Goal: Task Accomplishment & Management: Manage account settings

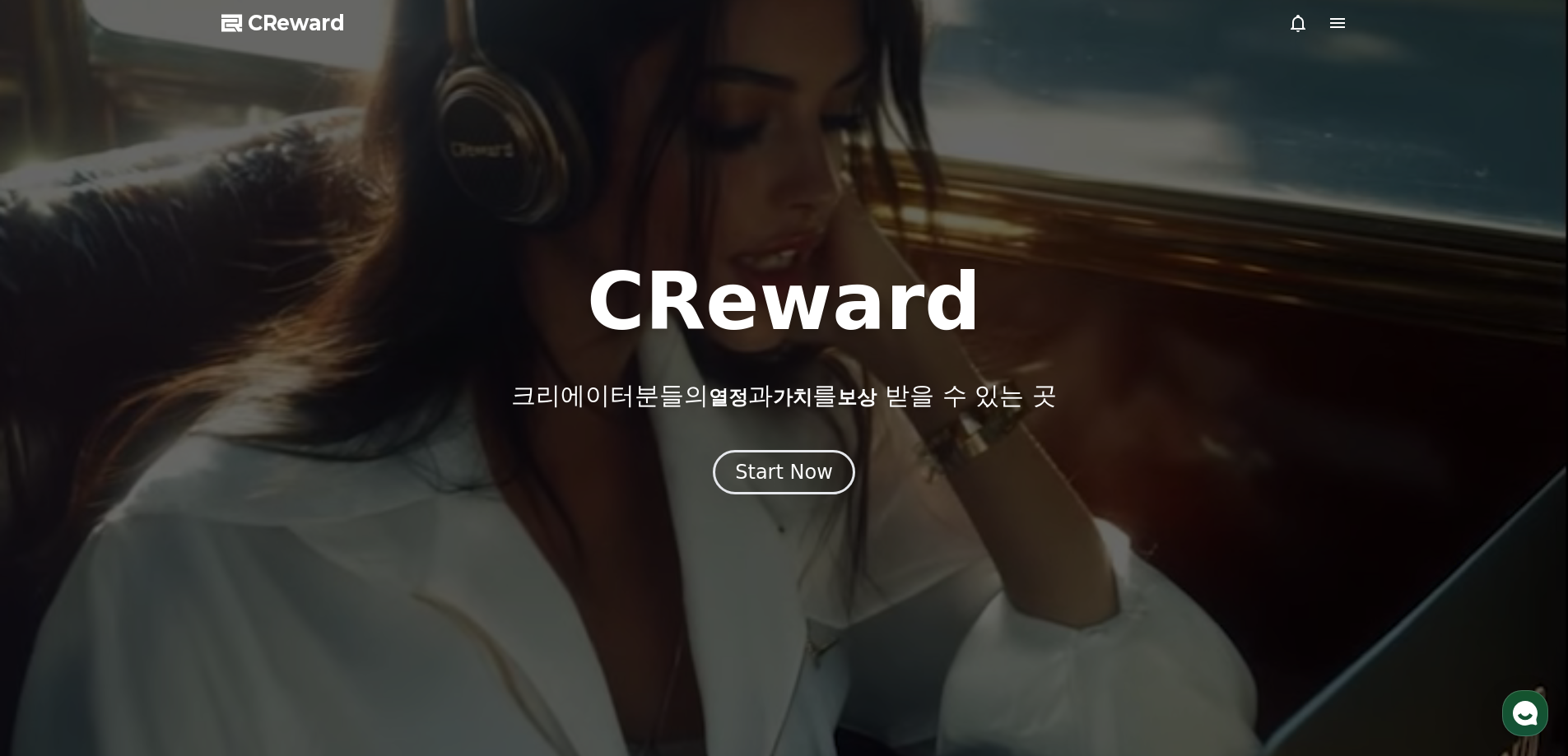
click at [800, 493] on button "Start Now" at bounding box center [784, 473] width 142 height 44
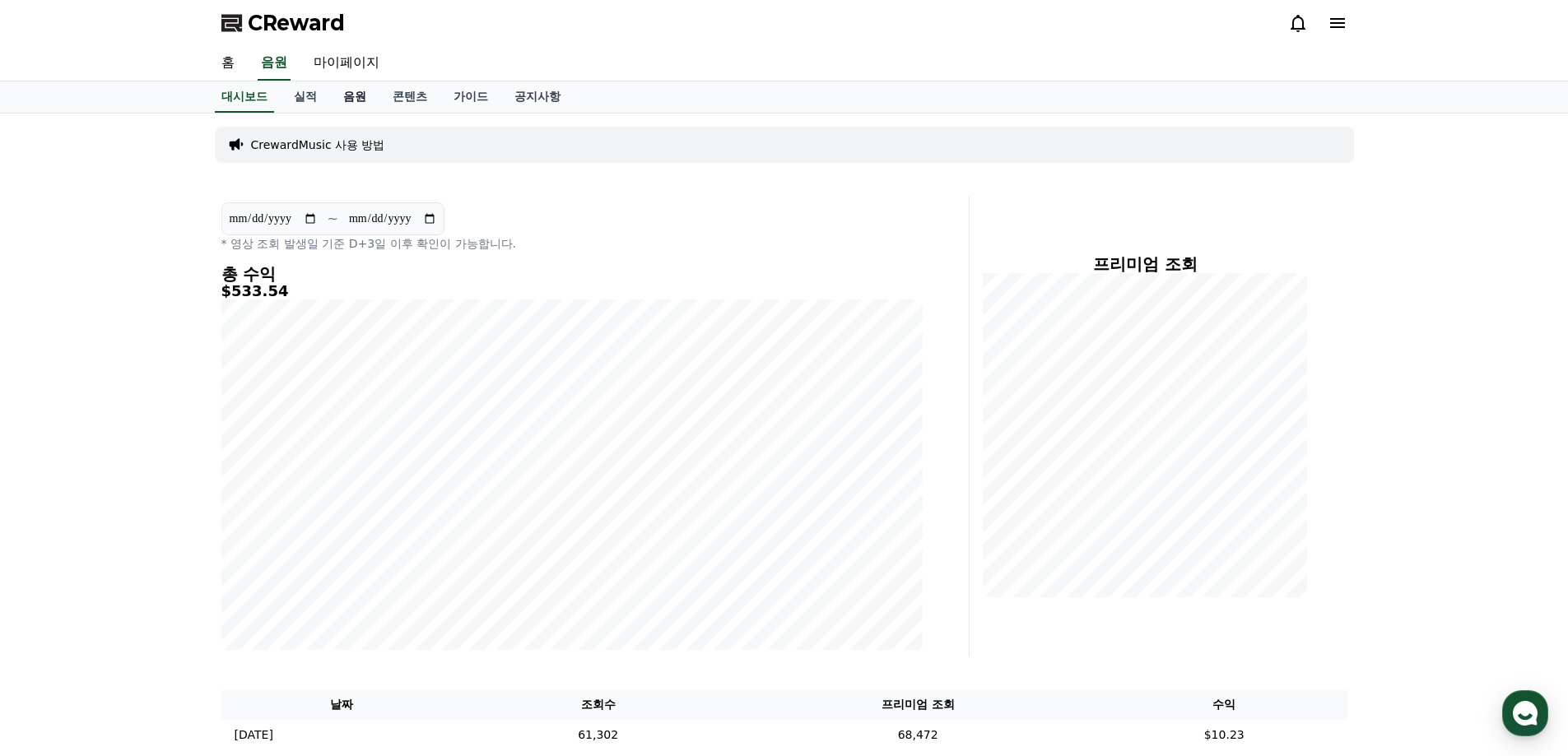
click at [345, 108] on link "음원" at bounding box center [354, 97] width 49 height 32
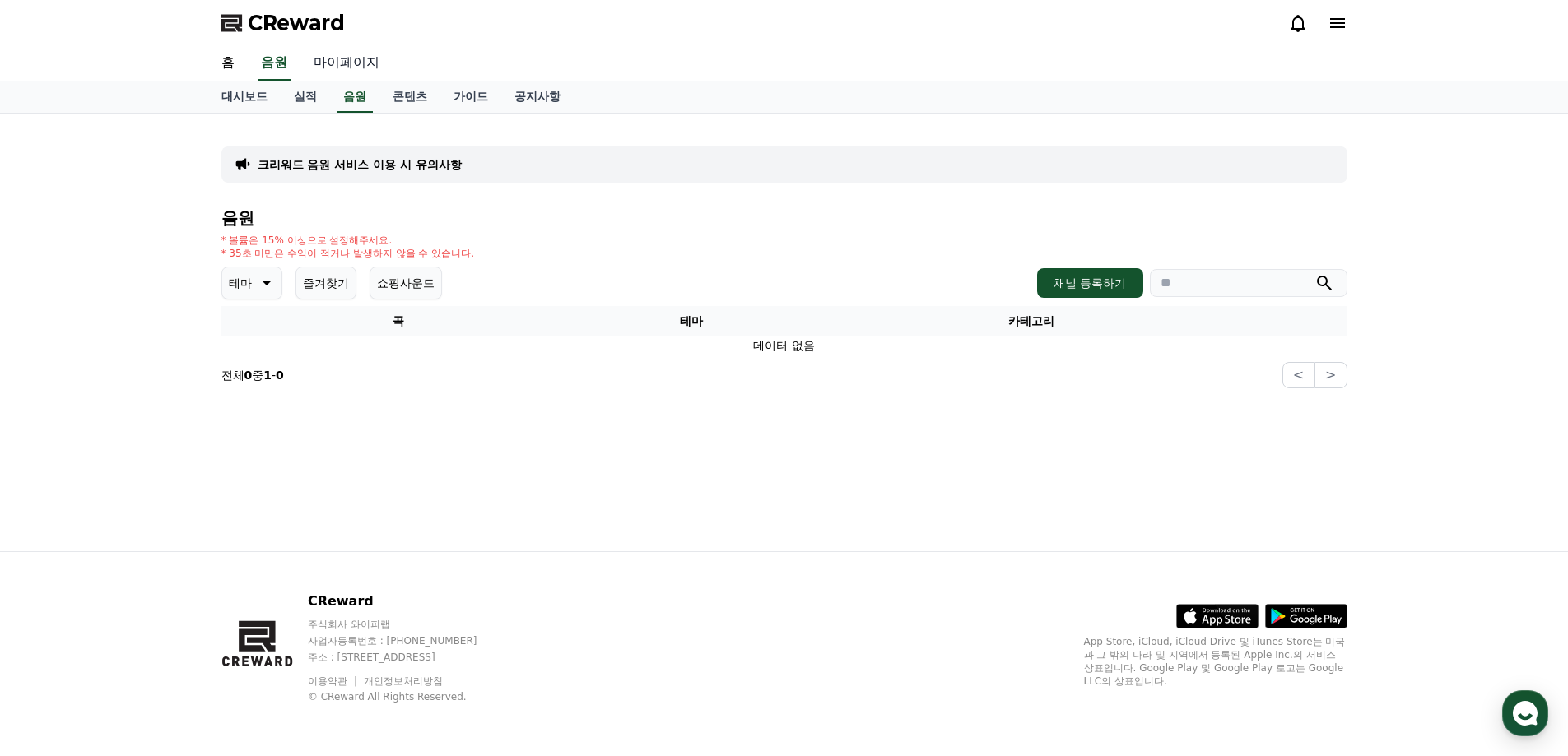
click at [331, 75] on link "마이페이지" at bounding box center [347, 63] width 92 height 35
select select "**********"
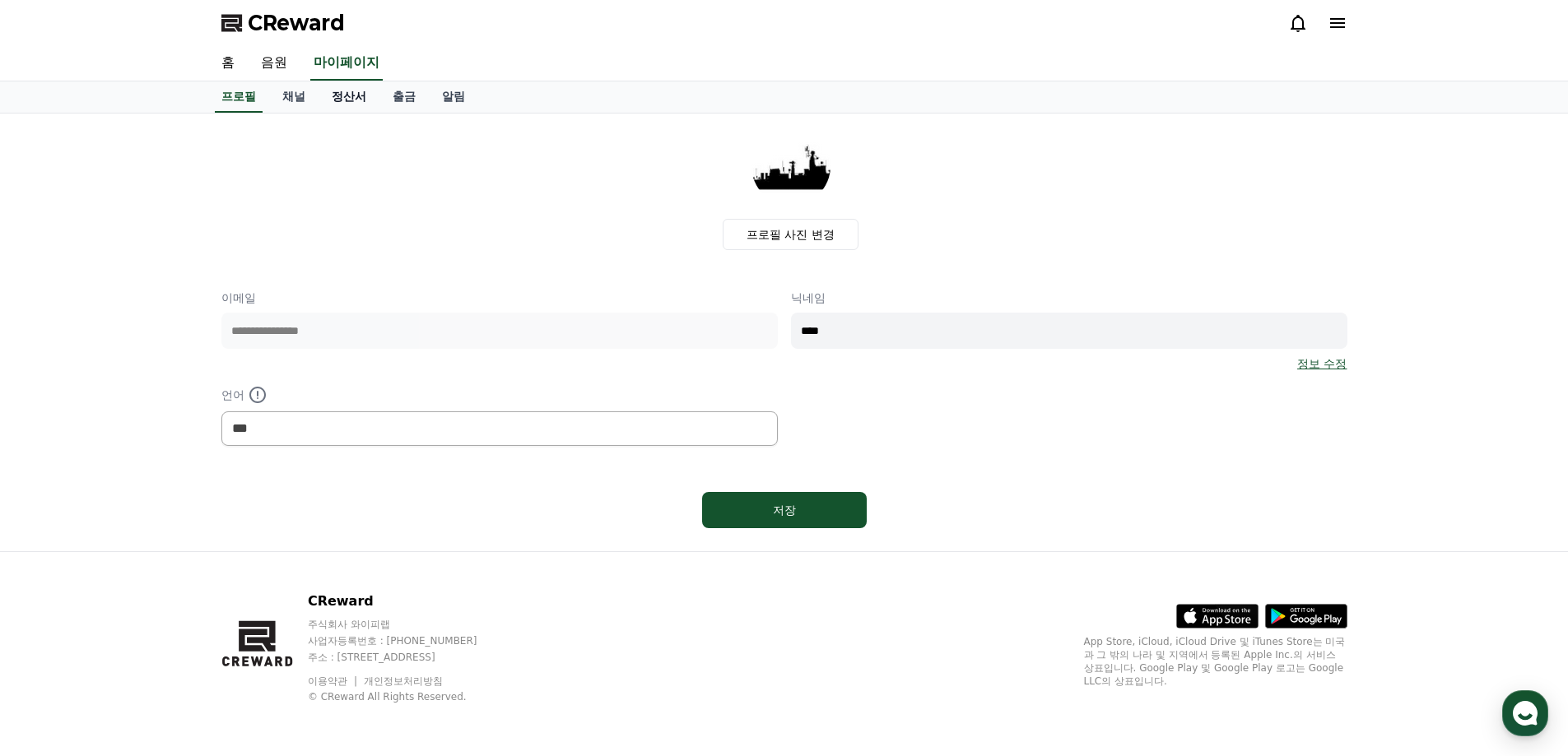
click at [347, 102] on link "정산서" at bounding box center [348, 97] width 61 height 32
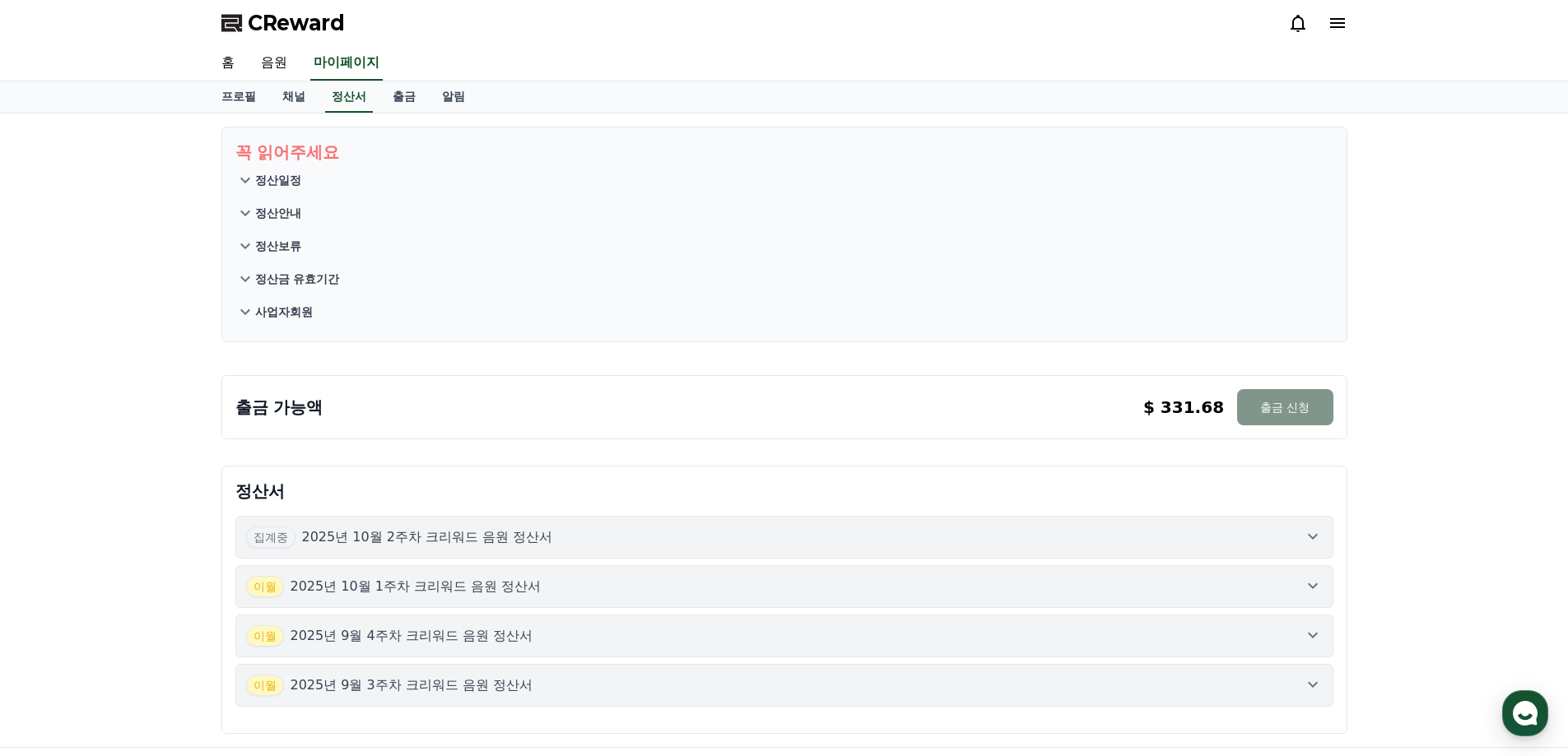
click at [1272, 421] on button "출금 신청" at bounding box center [1284, 407] width 95 height 37
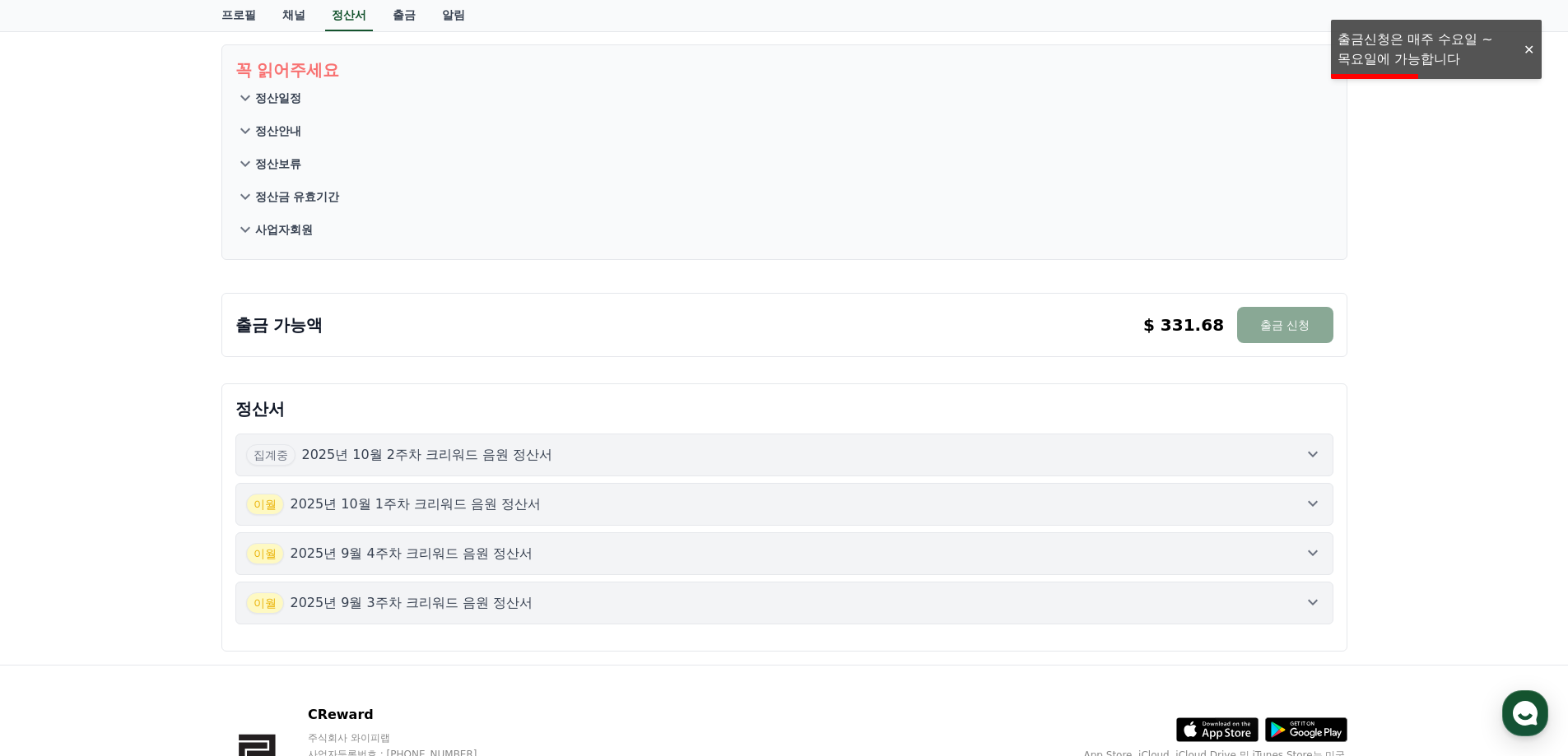
scroll to position [164, 0]
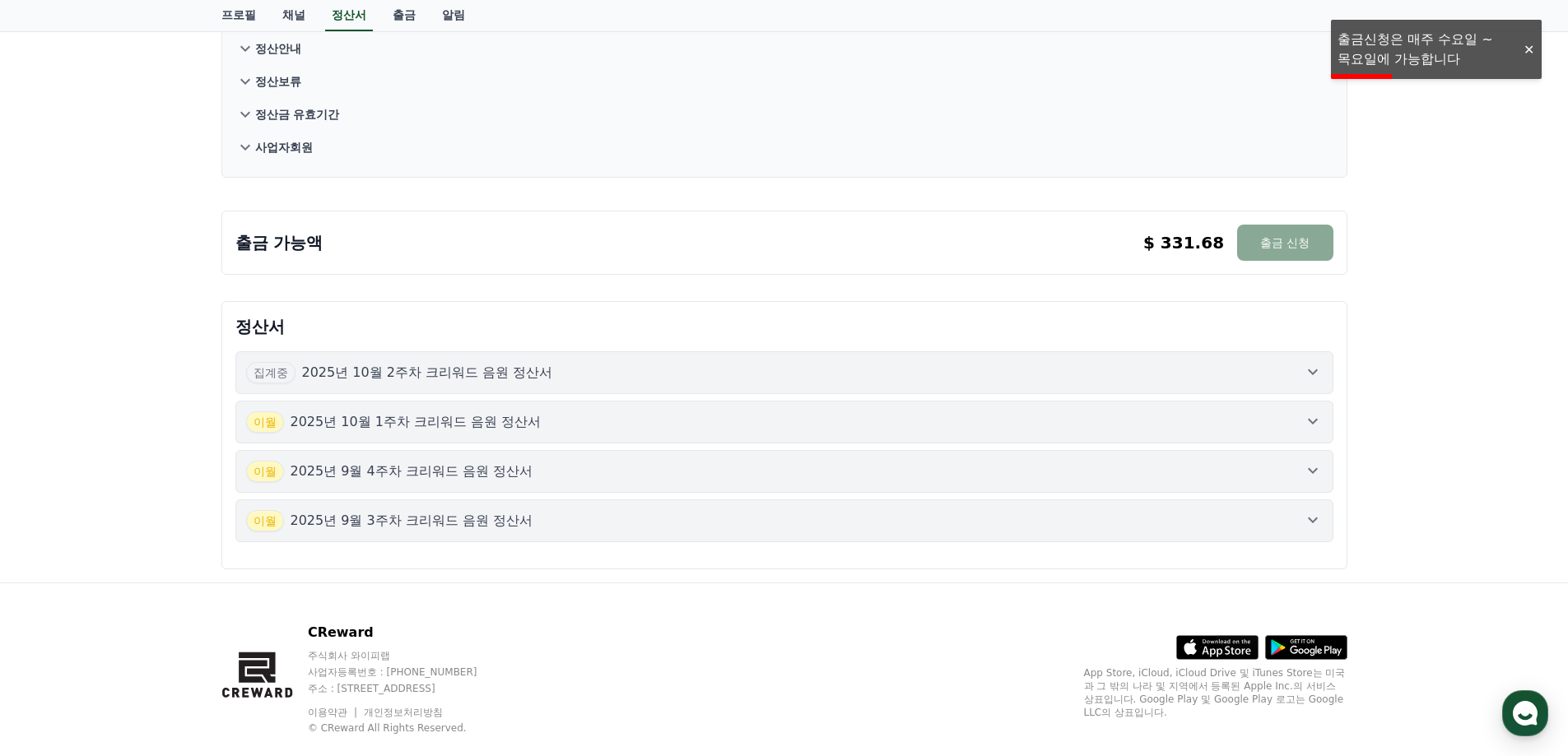
click at [640, 376] on div "집계중 2025년 10월 2주차 크리워드 음원 정산서" at bounding box center [784, 373] width 1076 height 21
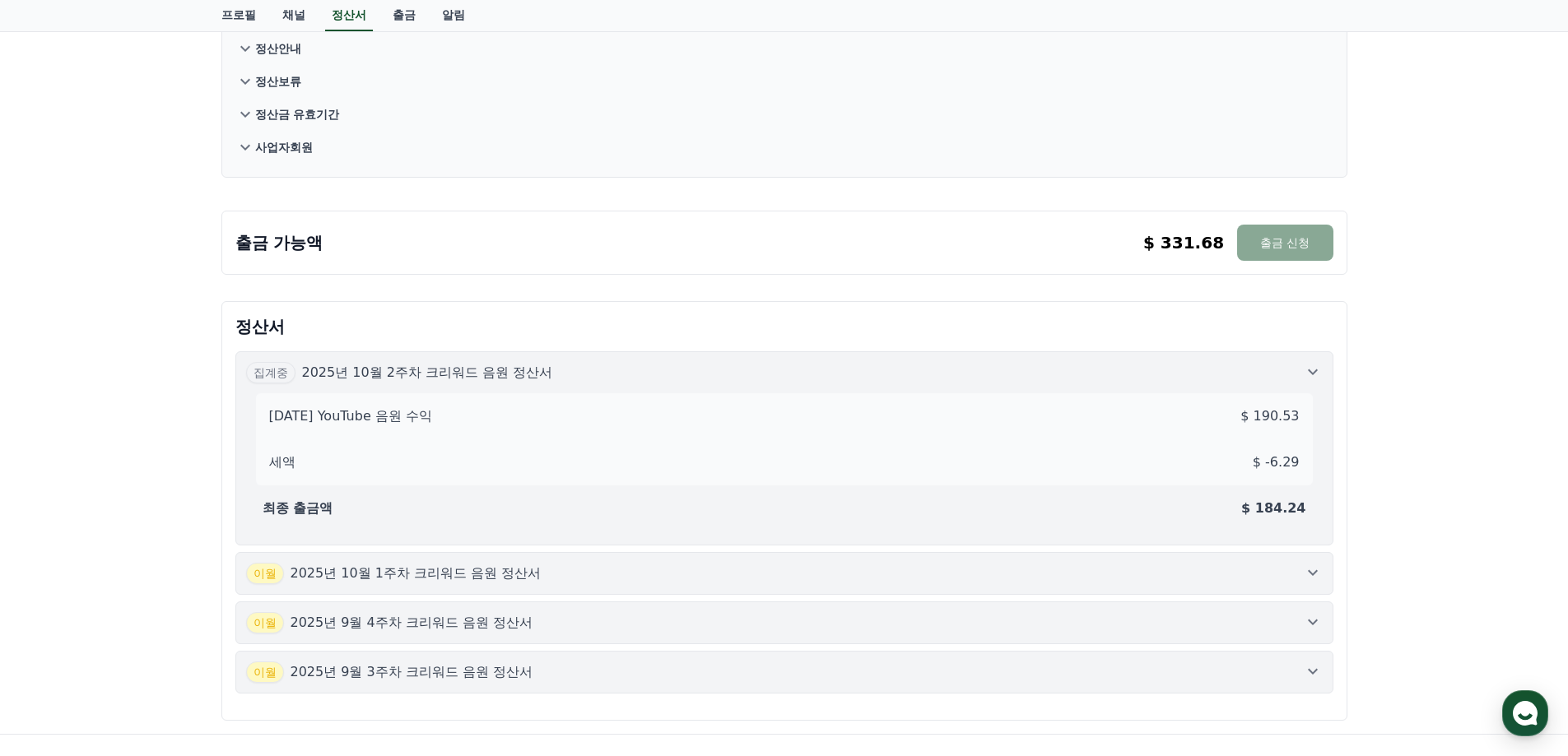
click at [733, 587] on button "[DATE]년 10월 1주차 크리워드 음원 정산서" at bounding box center [784, 573] width 1098 height 43
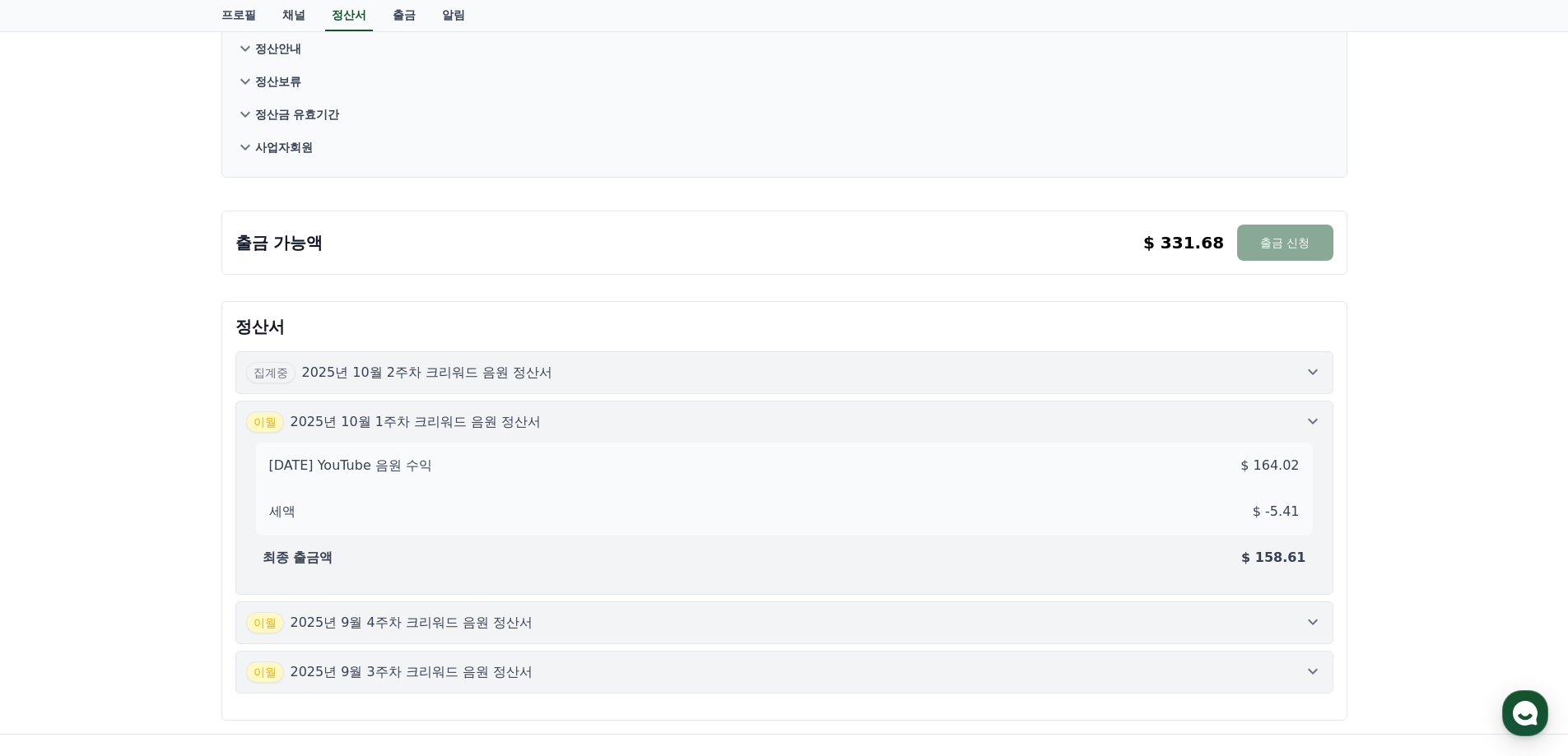
click at [902, 630] on div "[DATE]년 9월 4주차 크리워드 음원 정산서" at bounding box center [784, 622] width 1076 height 21
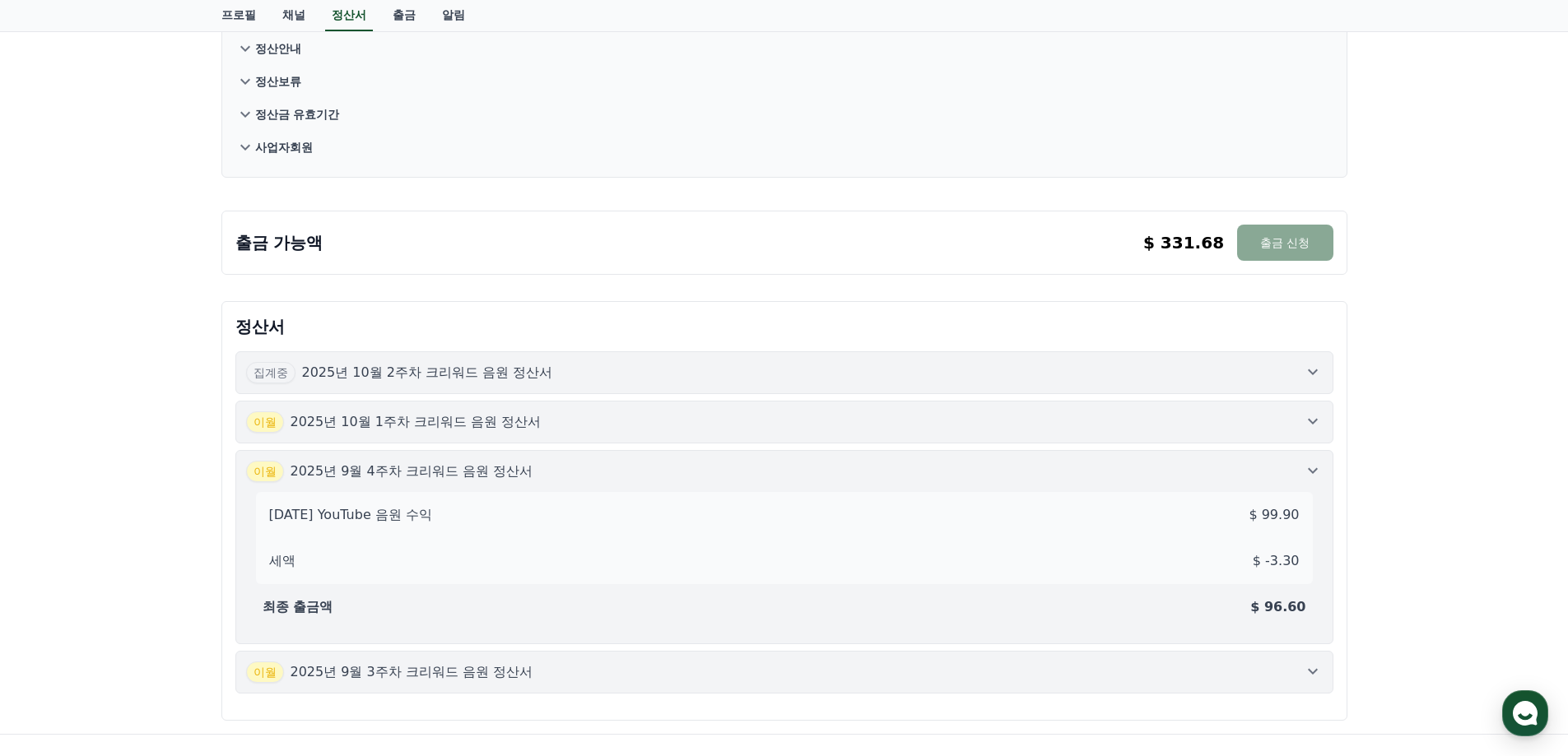
click at [891, 662] on div "[DATE]년 9월 3주차 크리워드 음원 정산서" at bounding box center [784, 672] width 1076 height 21
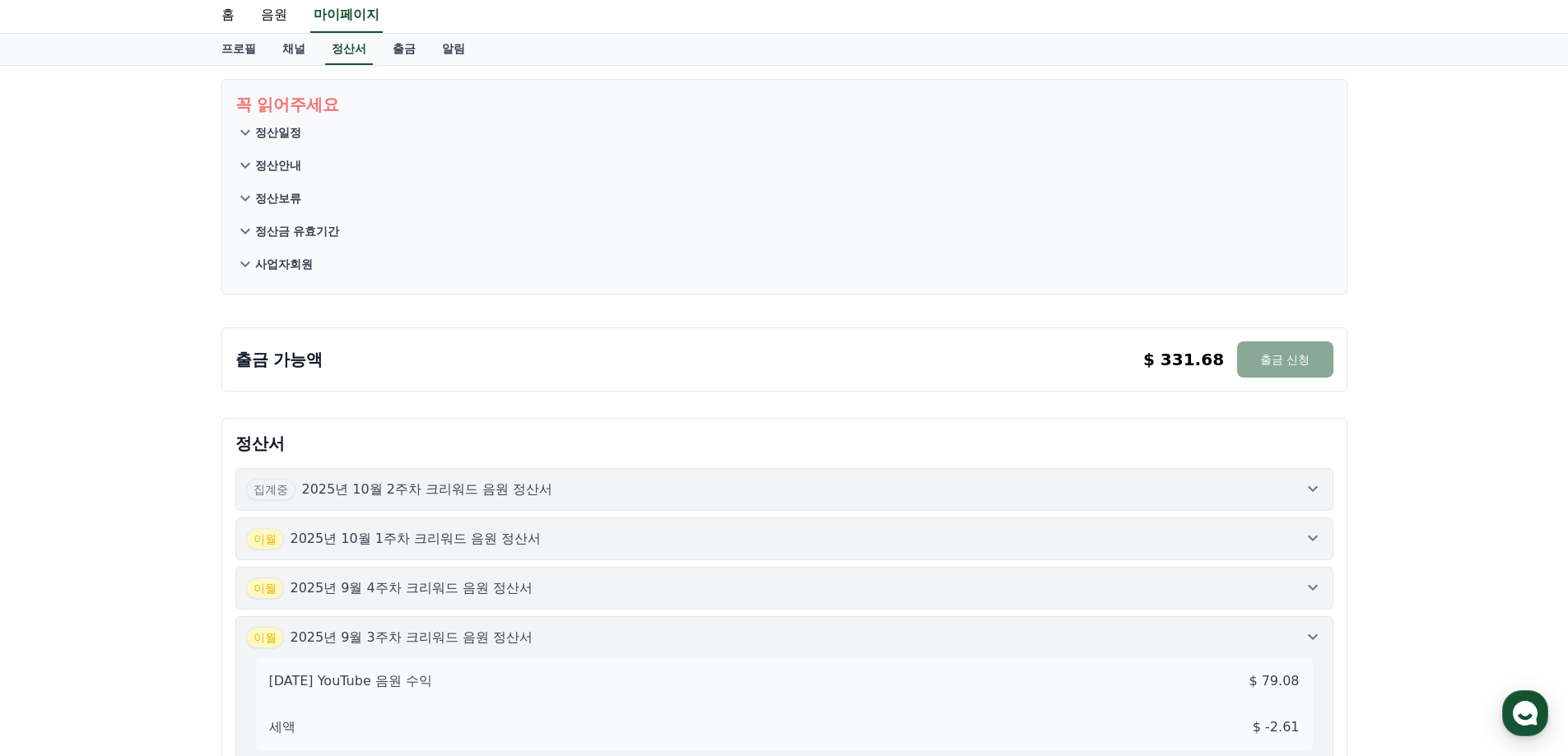
scroll to position [18, 0]
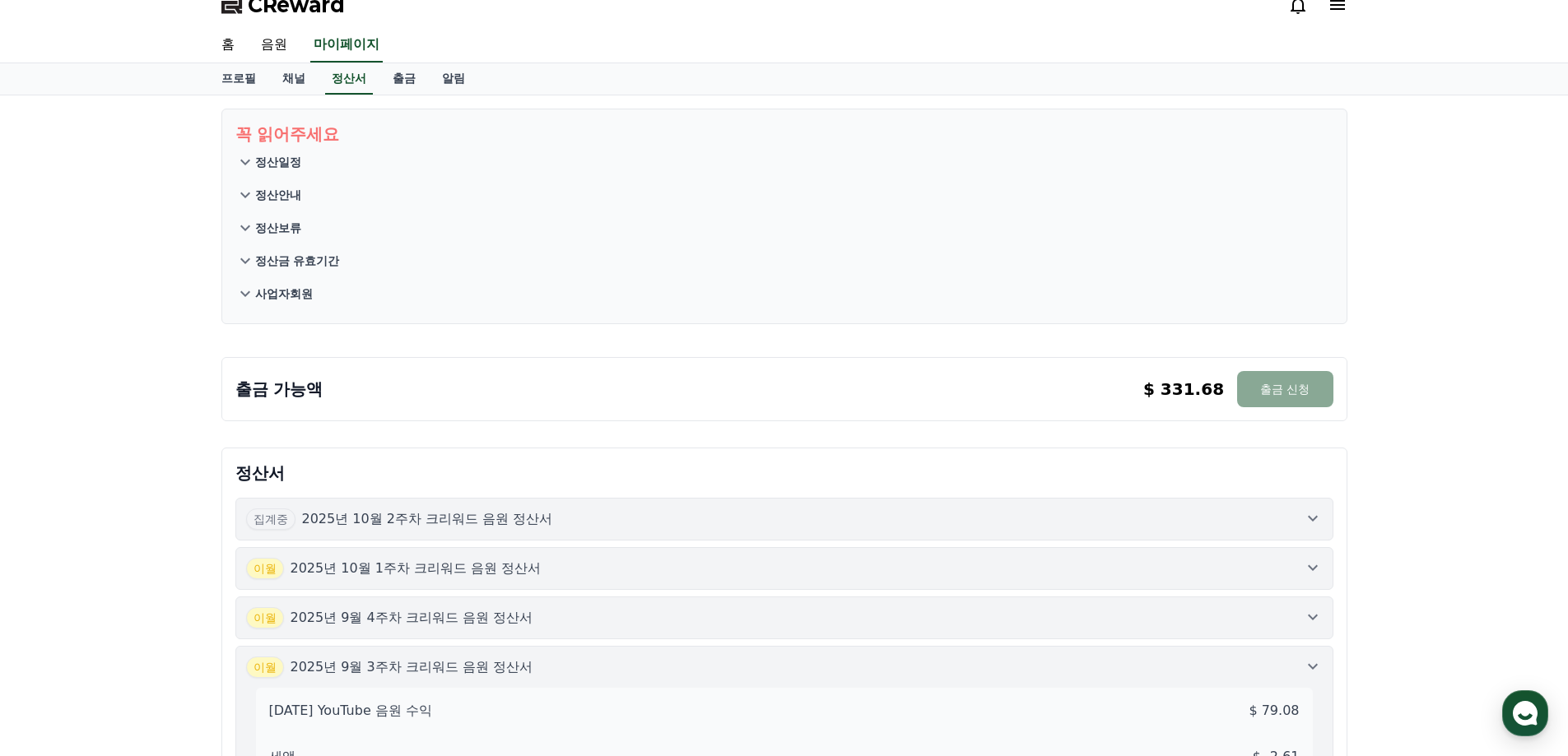
click at [937, 423] on div "출금 가능액 $ 331.68 출금 신청 $ 331.68 출금 신청" at bounding box center [784, 385] width 1139 height 84
click at [1305, 393] on button "출금 신청" at bounding box center [1284, 389] width 95 height 37
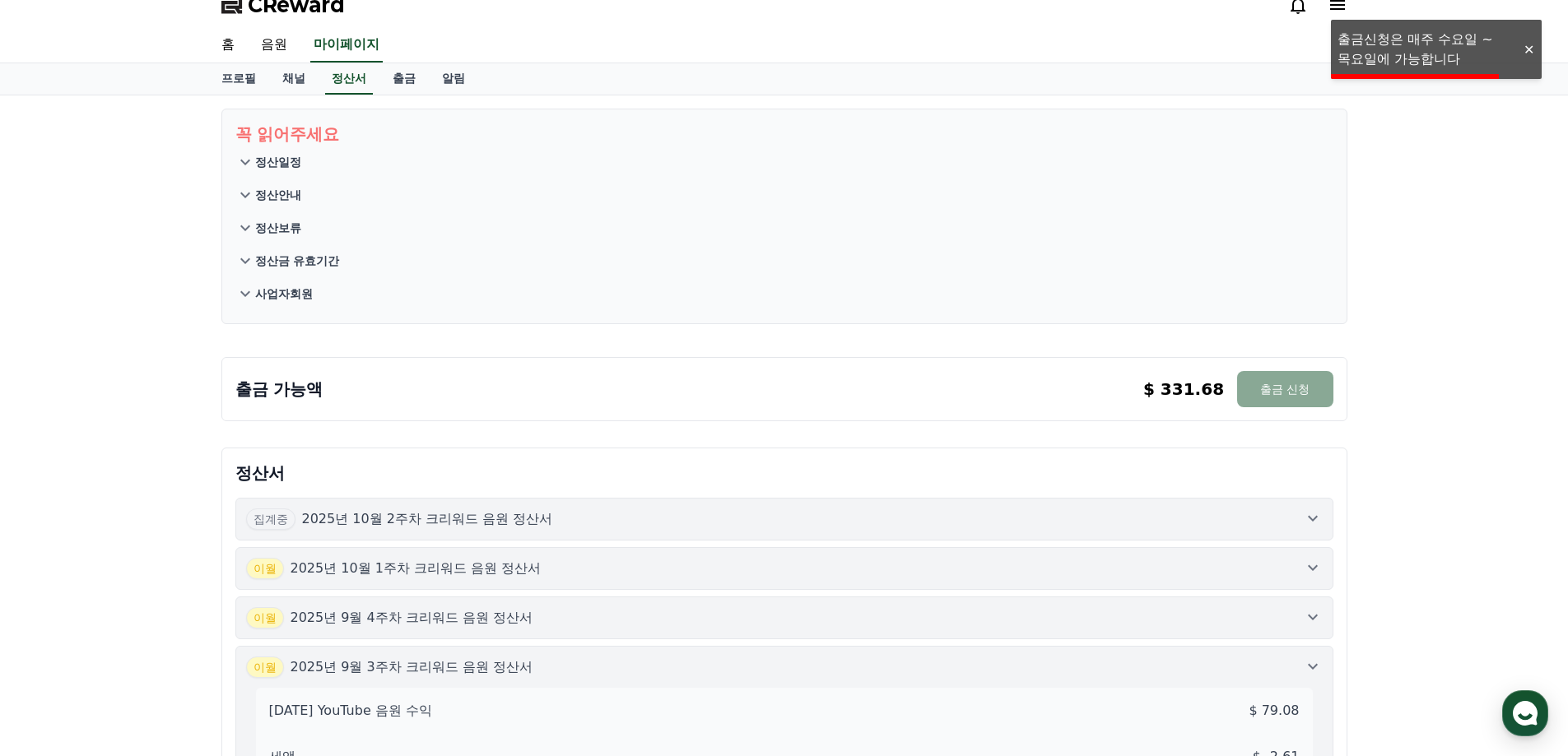
scroll to position [0, 0]
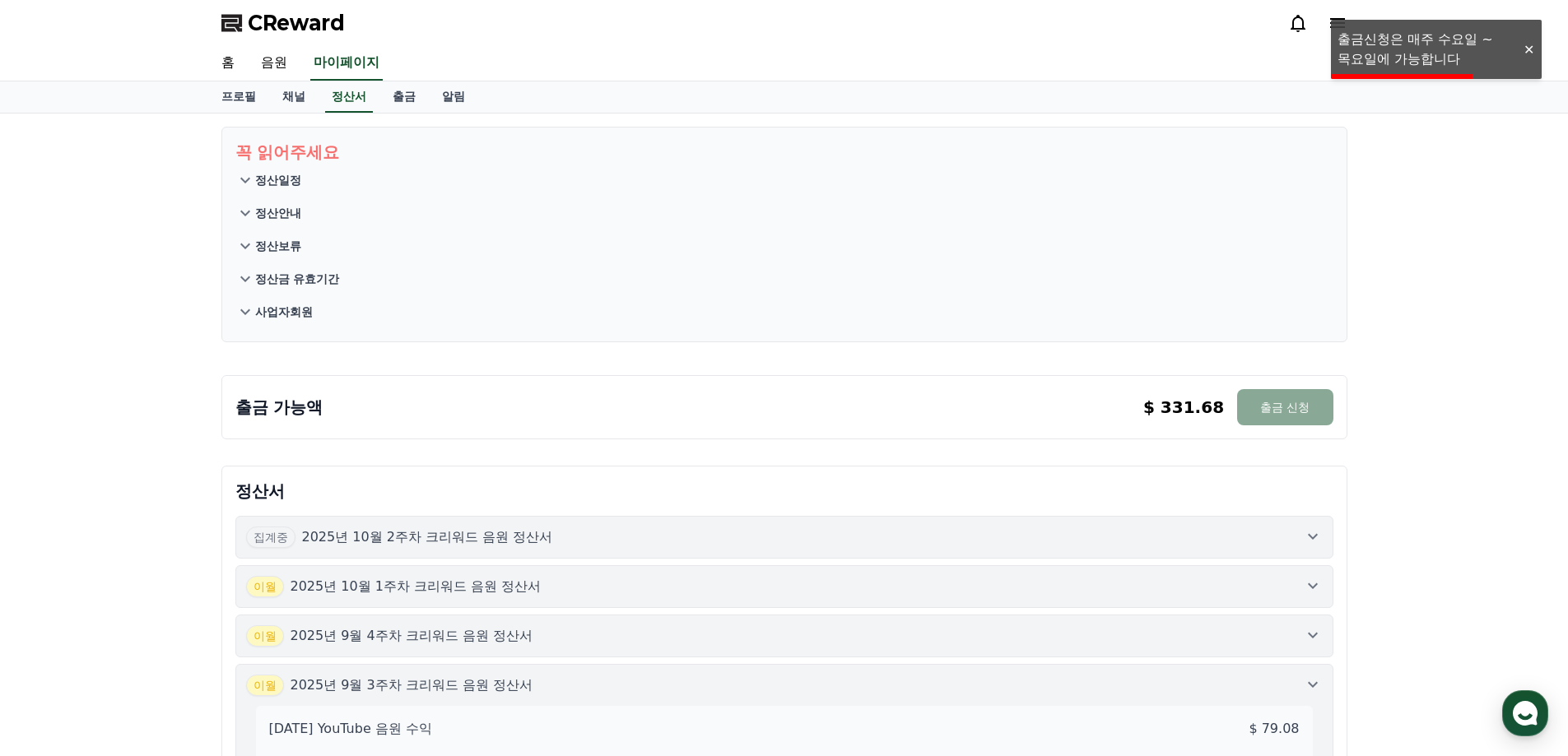
click at [308, 173] on button "정산일정" at bounding box center [784, 180] width 1098 height 33
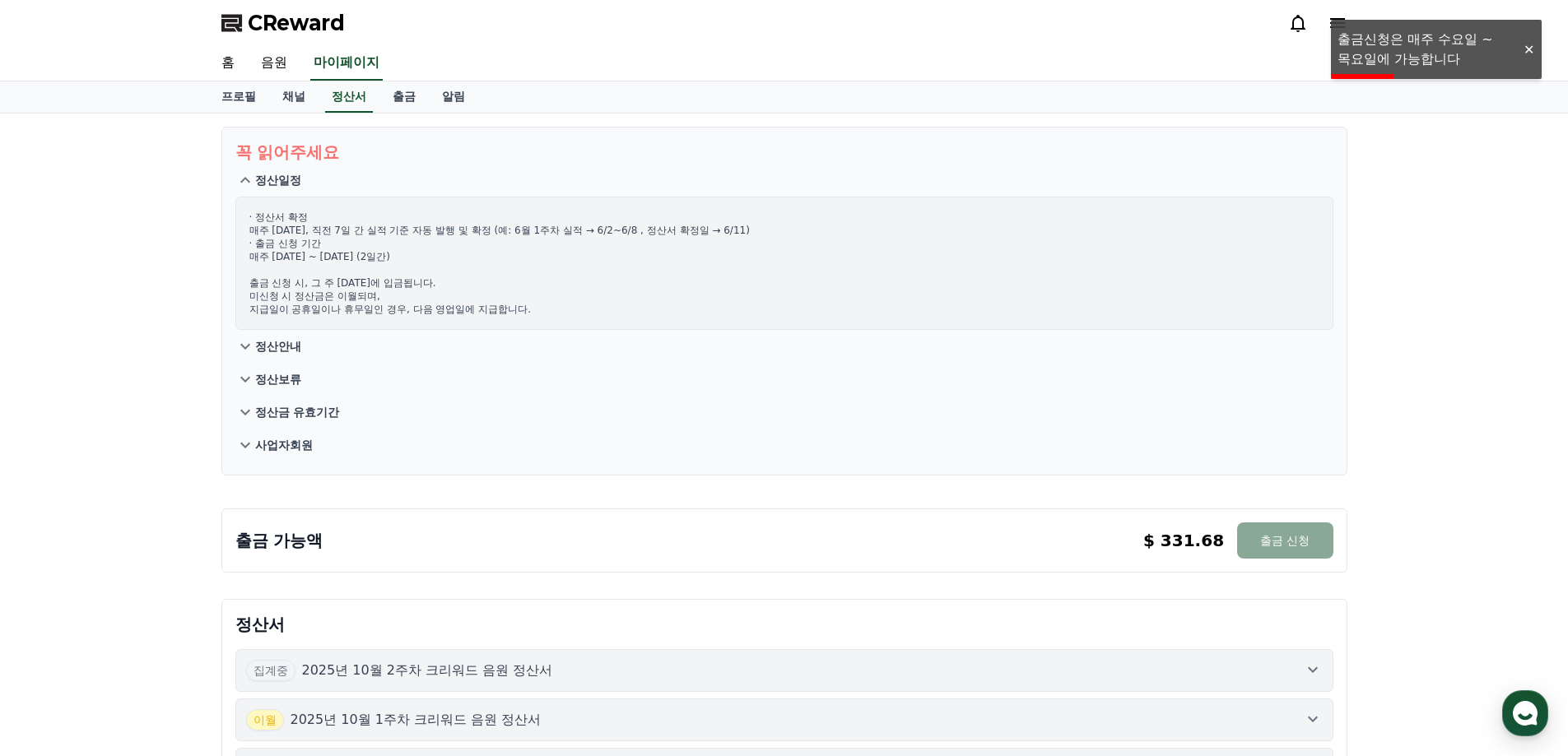
click at [318, 356] on button "정산안내" at bounding box center [784, 346] width 1098 height 33
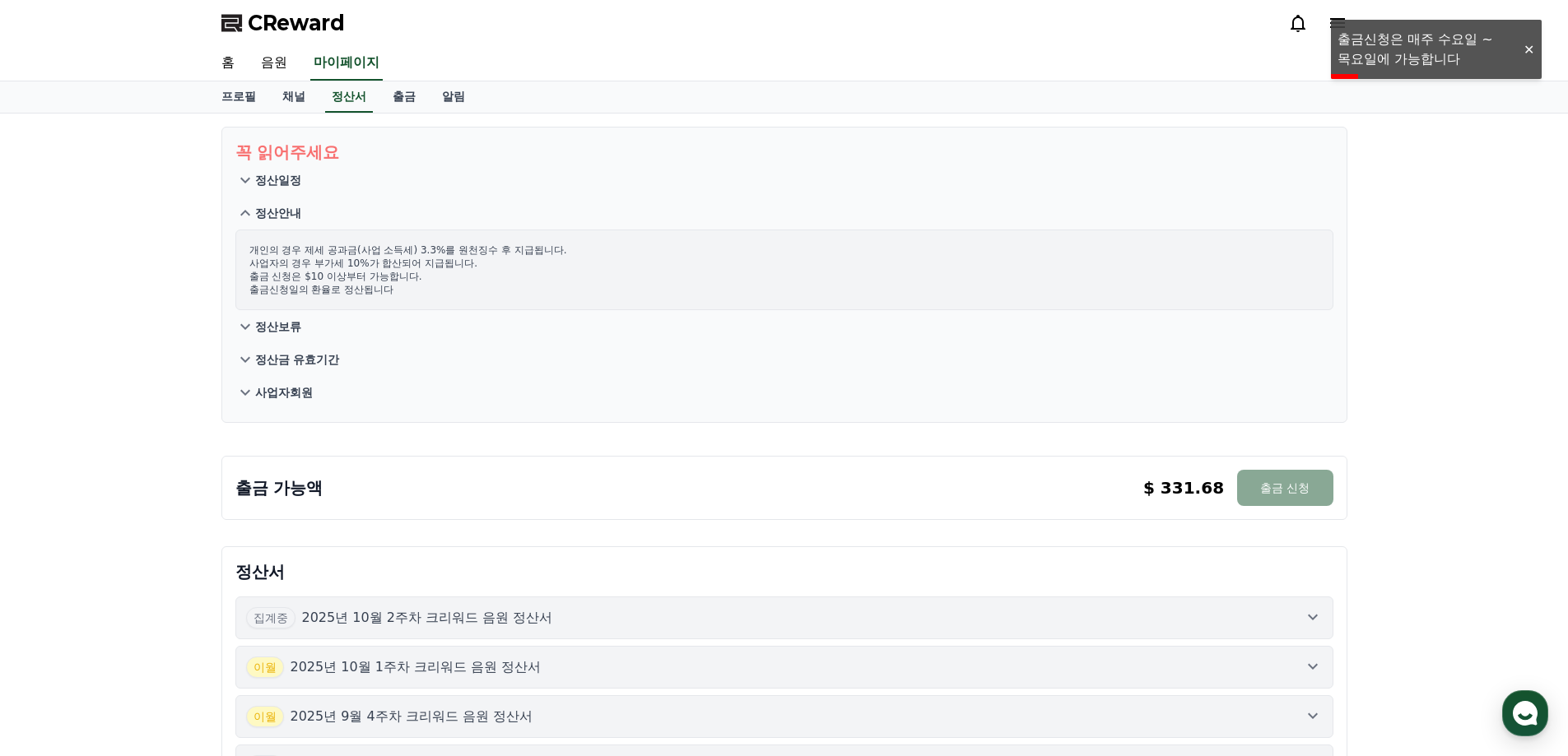
click at [287, 332] on p "정산보류" at bounding box center [279, 326] width 46 height 16
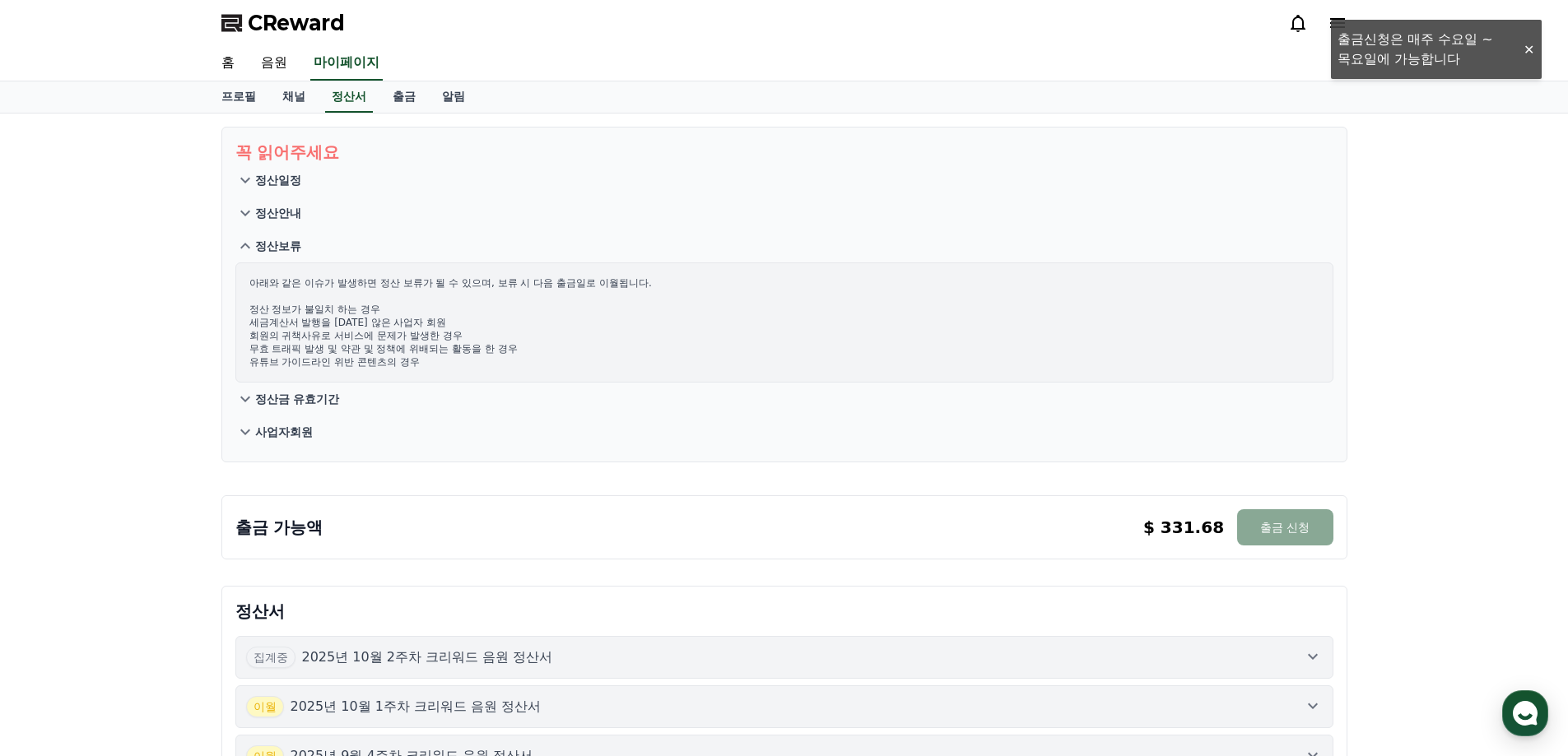
click at [337, 402] on p "정산금 유효기간" at bounding box center [298, 399] width 85 height 16
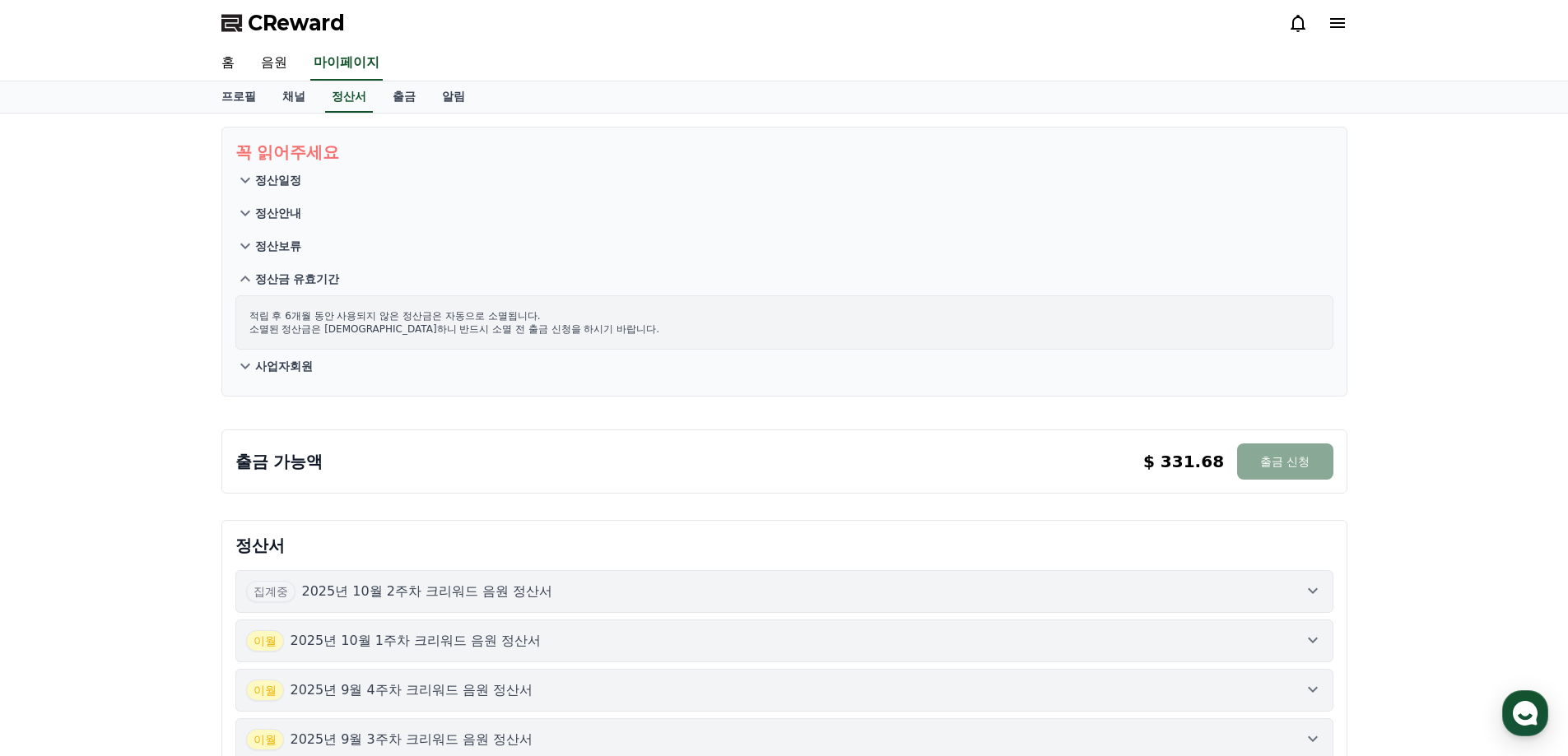
click at [323, 390] on section "꼭 읽어주세요 정산일정 정산안내 정산보류 정산금 유효기간 적립 후 6개월 동안 사용되지 않은 정산금은 자동으로 소멸됩니다. 소멸된 정산금은 복…" at bounding box center [784, 261] width 1126 height 270
click at [298, 364] on p "사업자회원" at bounding box center [284, 366] width 58 height 16
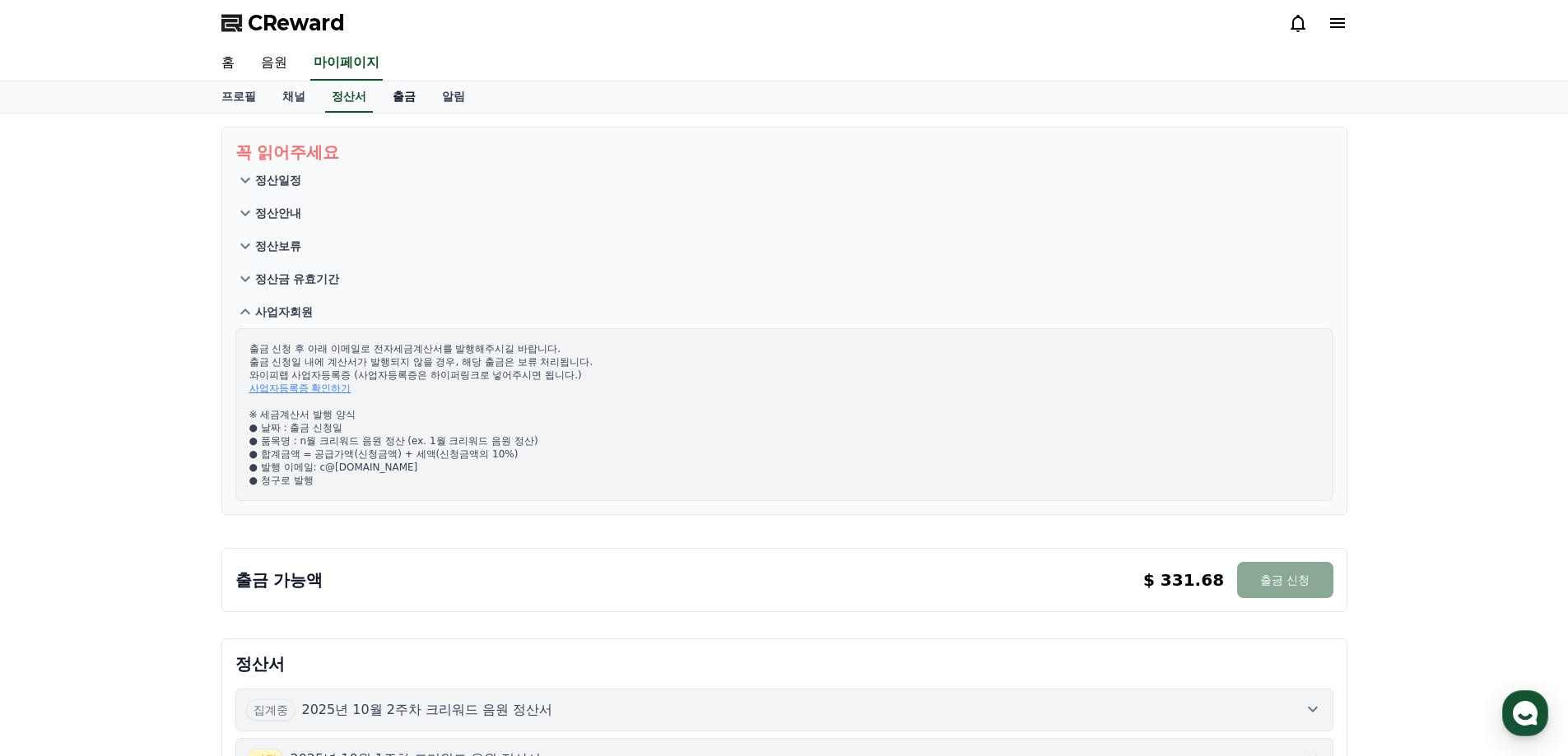
click at [418, 96] on link "출금" at bounding box center [404, 97] width 49 height 32
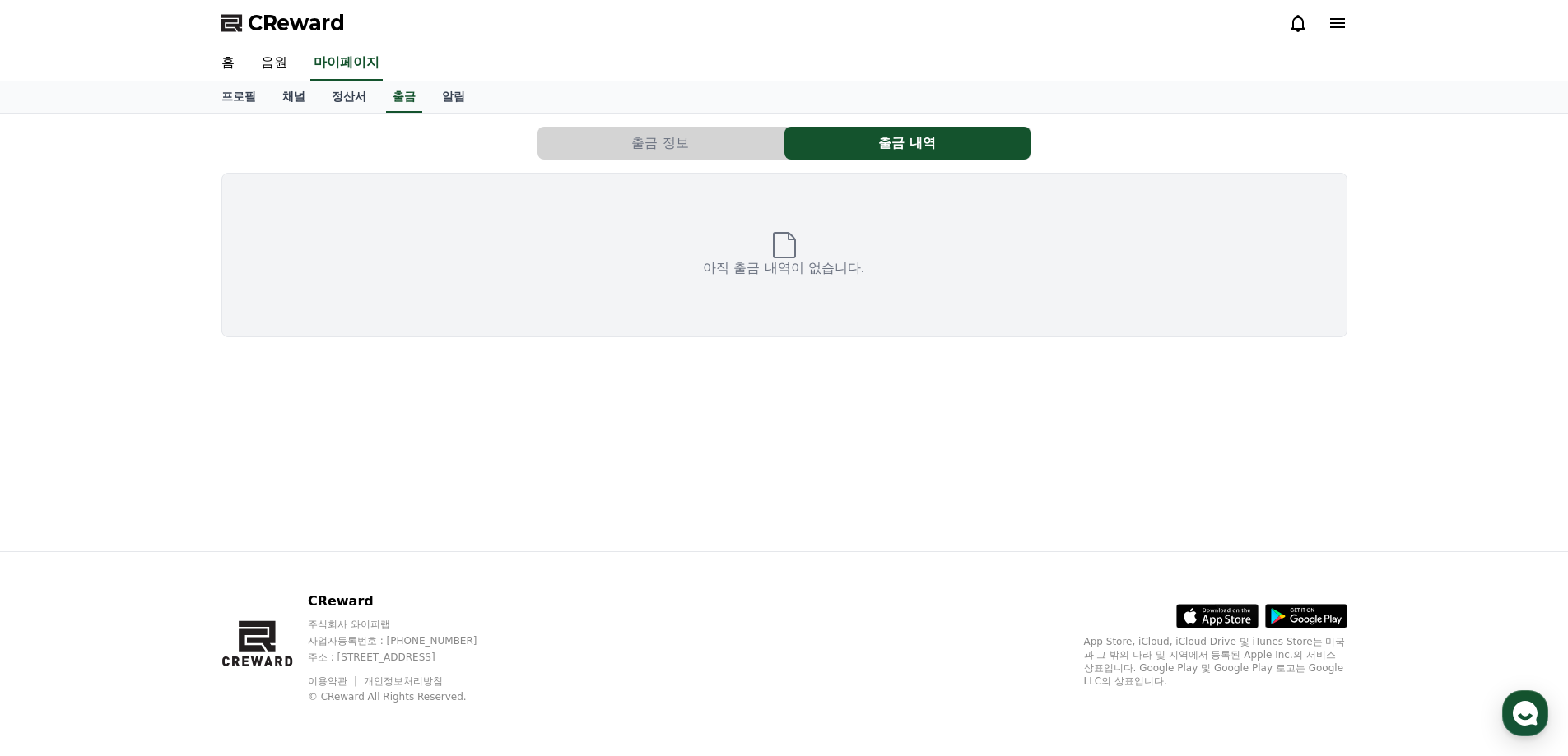
click at [670, 148] on button "출금 정보" at bounding box center [660, 143] width 246 height 33
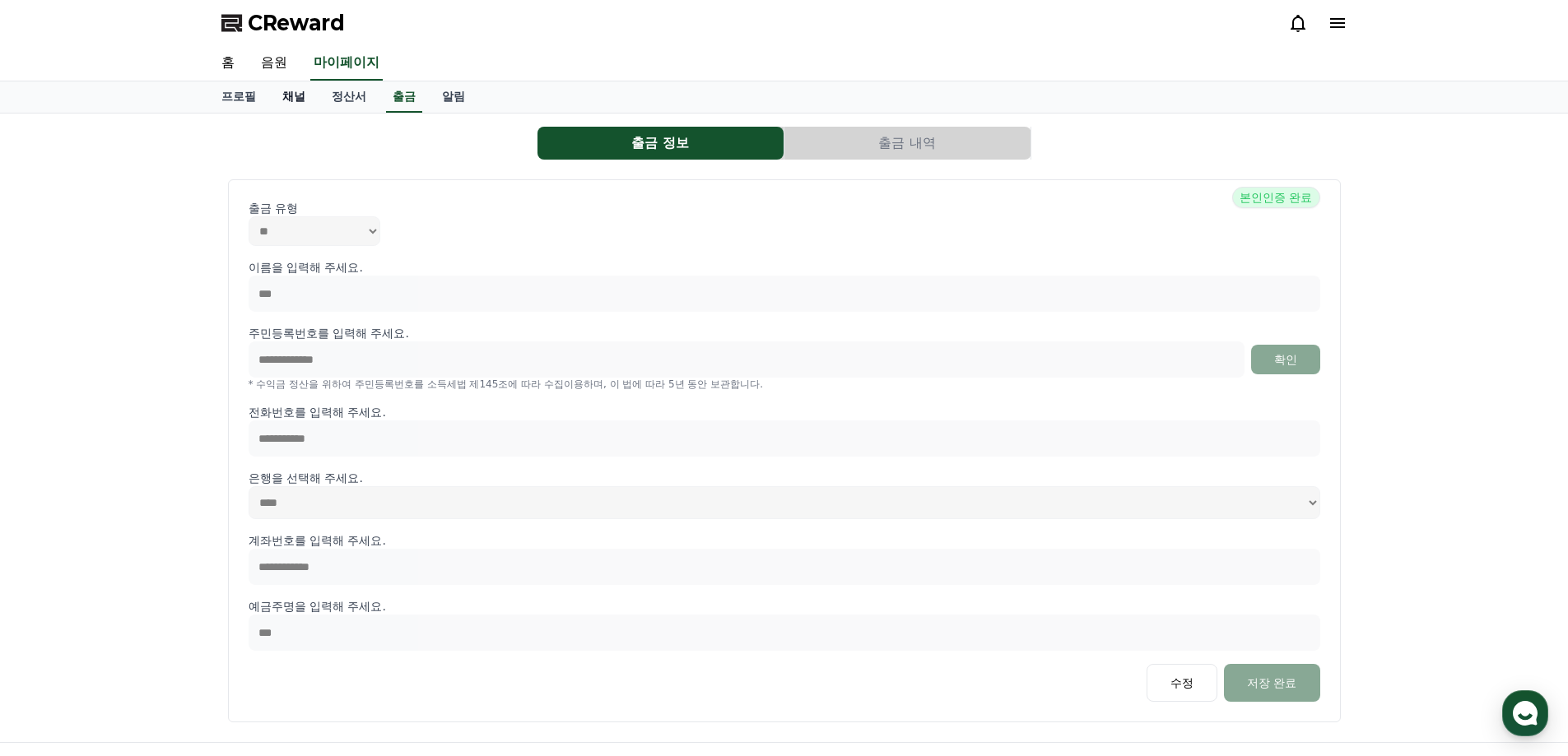
click at [298, 96] on link "채널" at bounding box center [293, 97] width 49 height 32
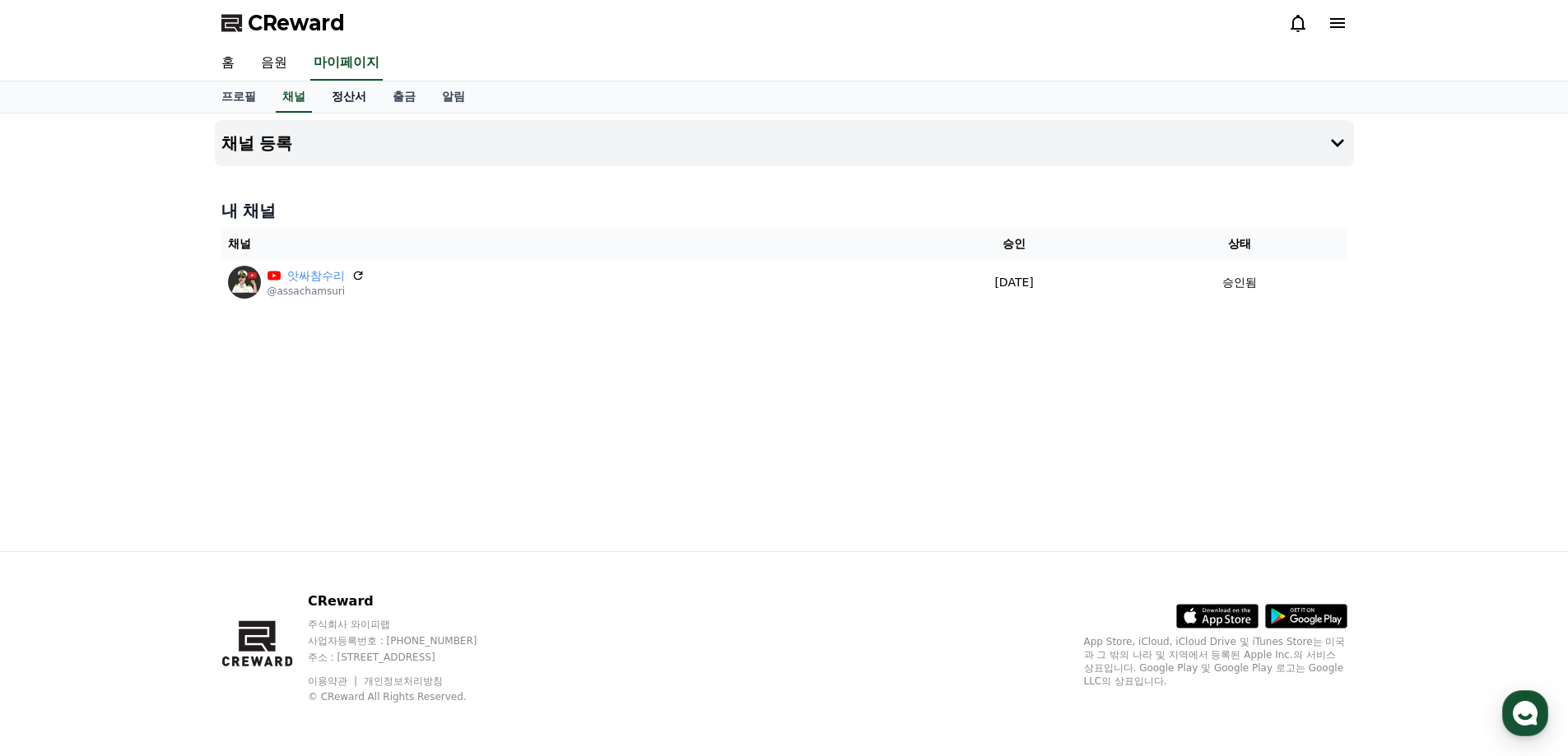
click at [356, 90] on link "정산서" at bounding box center [348, 97] width 61 height 32
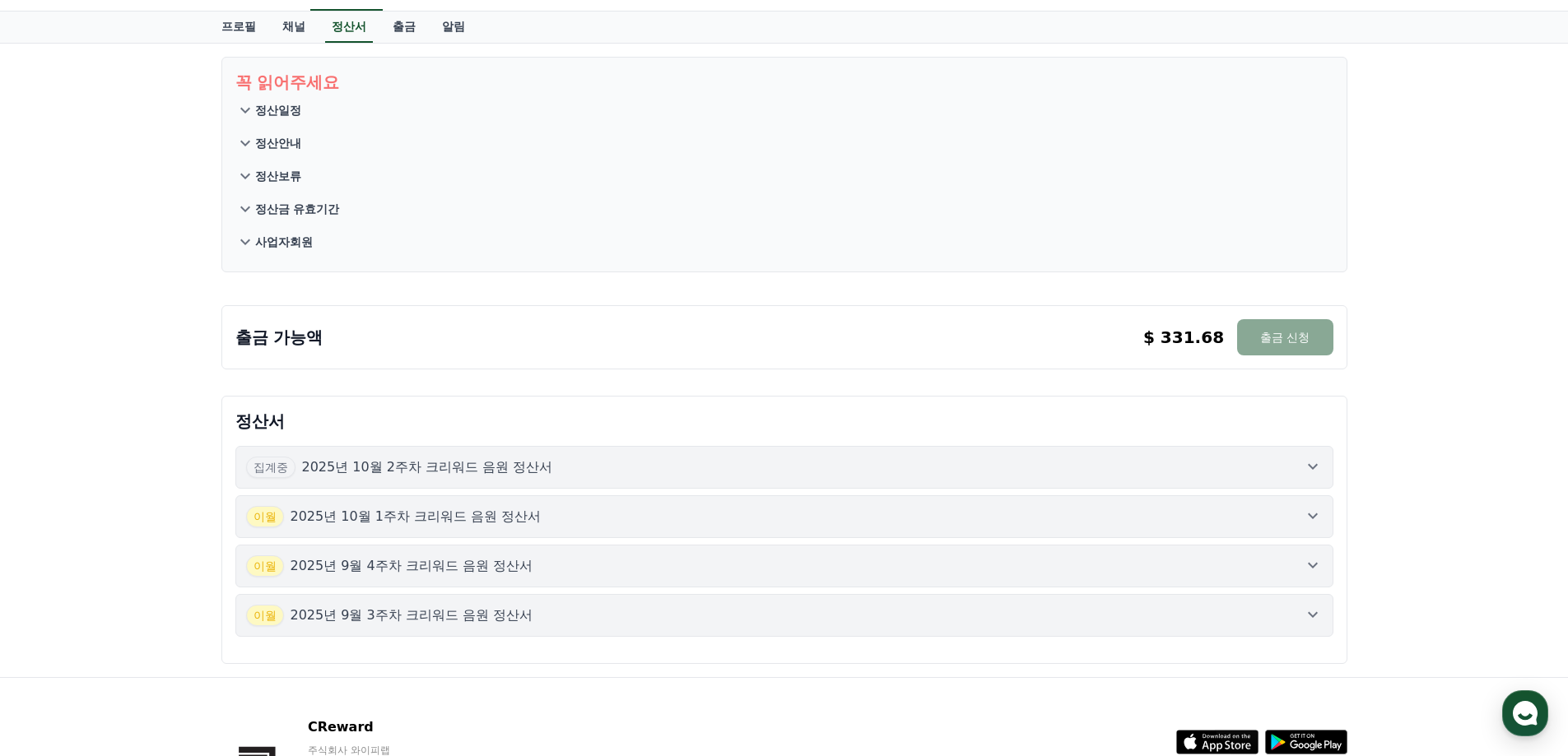
scroll to position [164, 0]
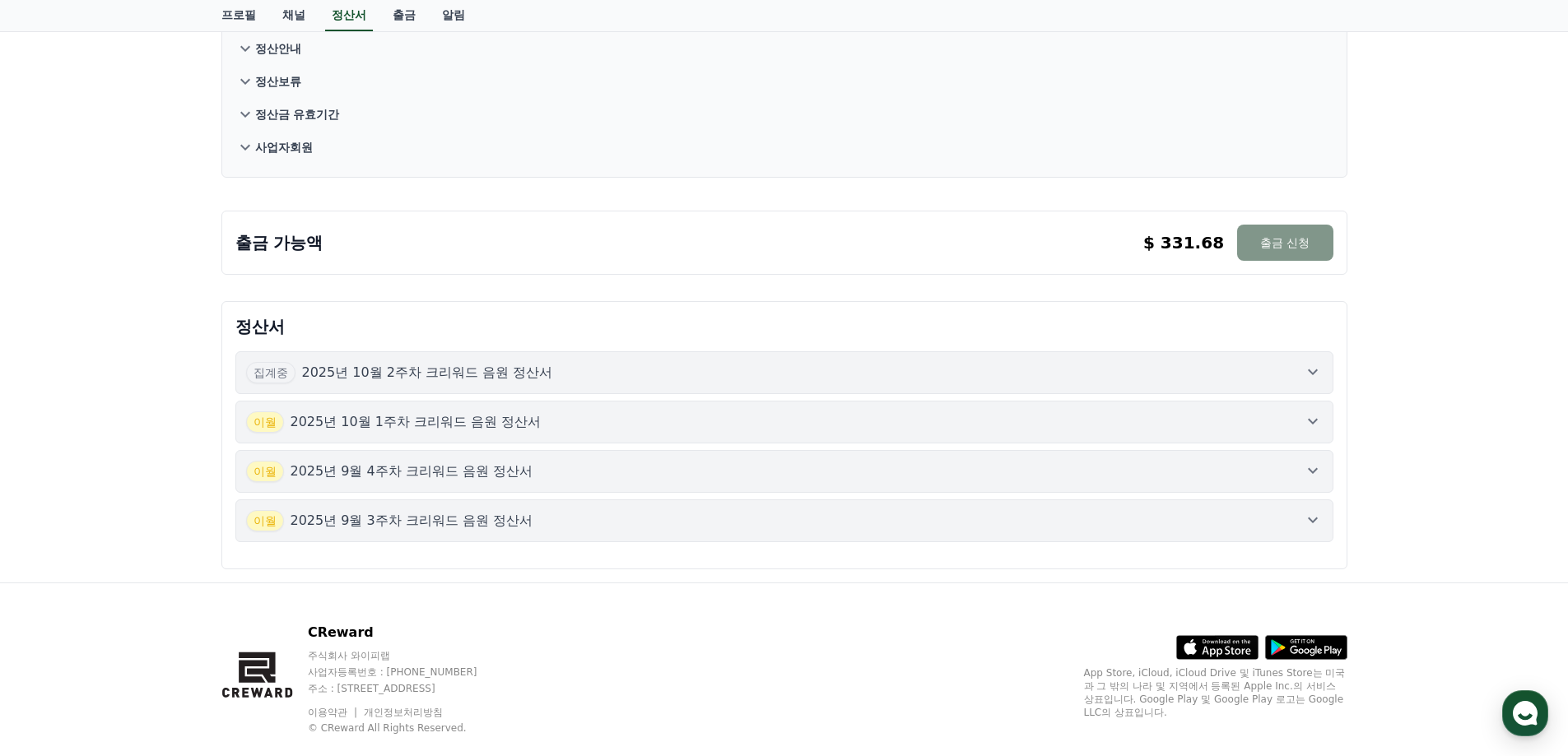
click at [1247, 244] on button "출금 신청" at bounding box center [1284, 243] width 95 height 37
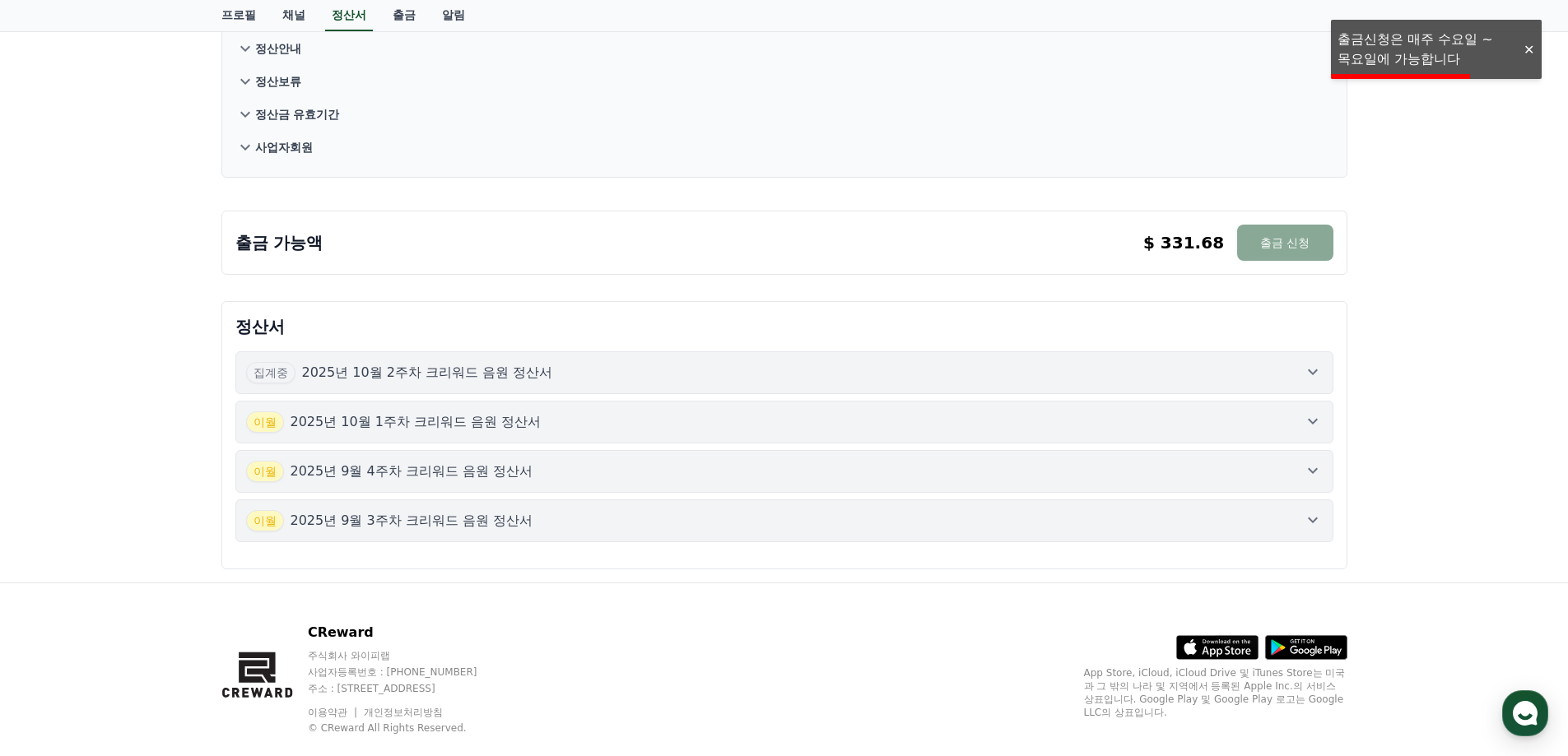
click at [1531, 47] on div at bounding box center [1528, 50] width 26 height 15
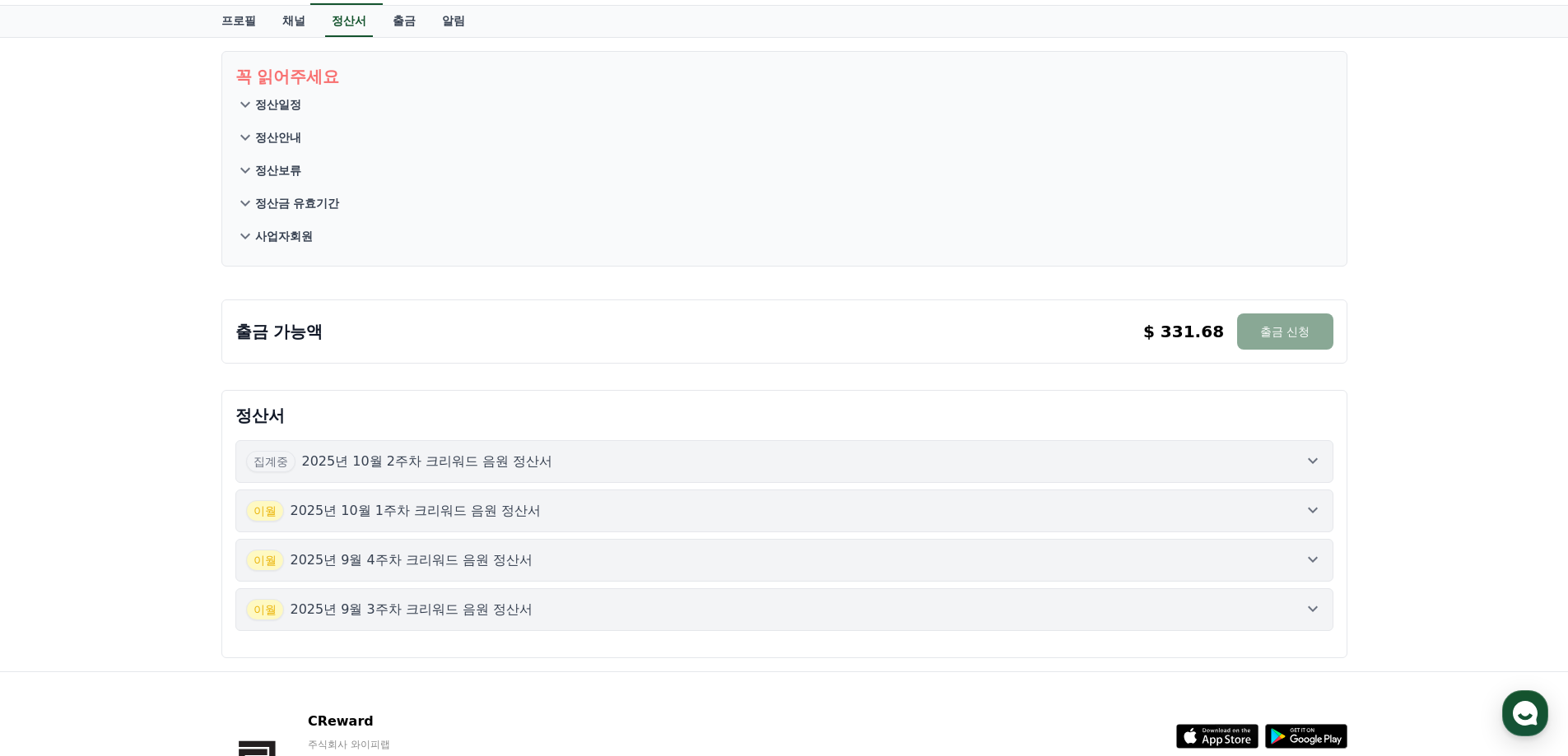
scroll to position [0, 0]
